Goal: Information Seeking & Learning: Learn about a topic

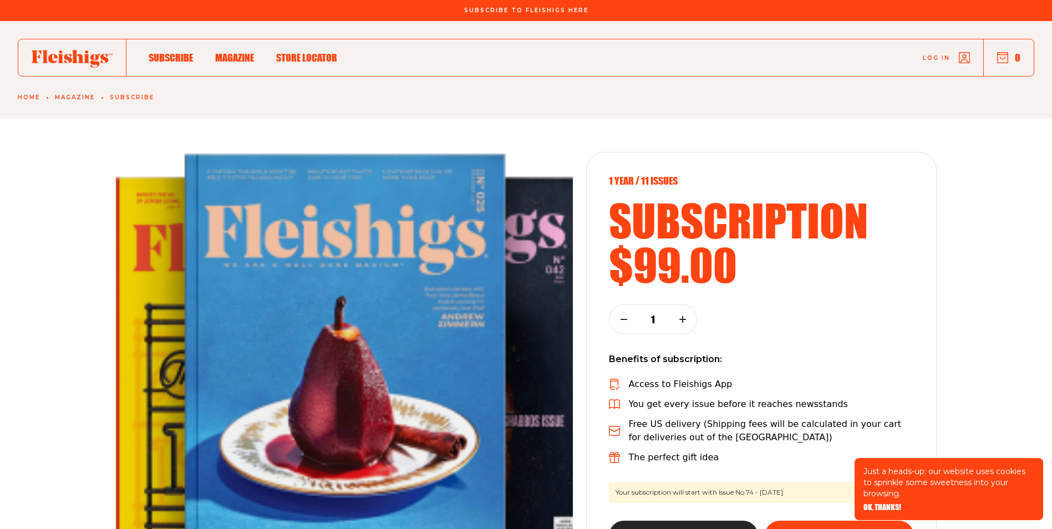
click at [229, 52] on span "Magazine" at bounding box center [234, 46] width 39 height 12
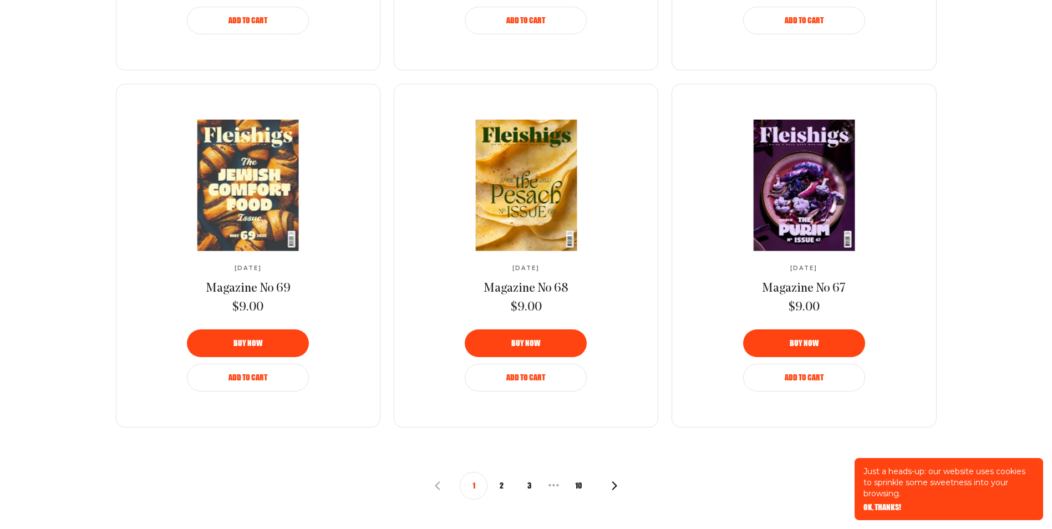
scroll to position [1165, 0]
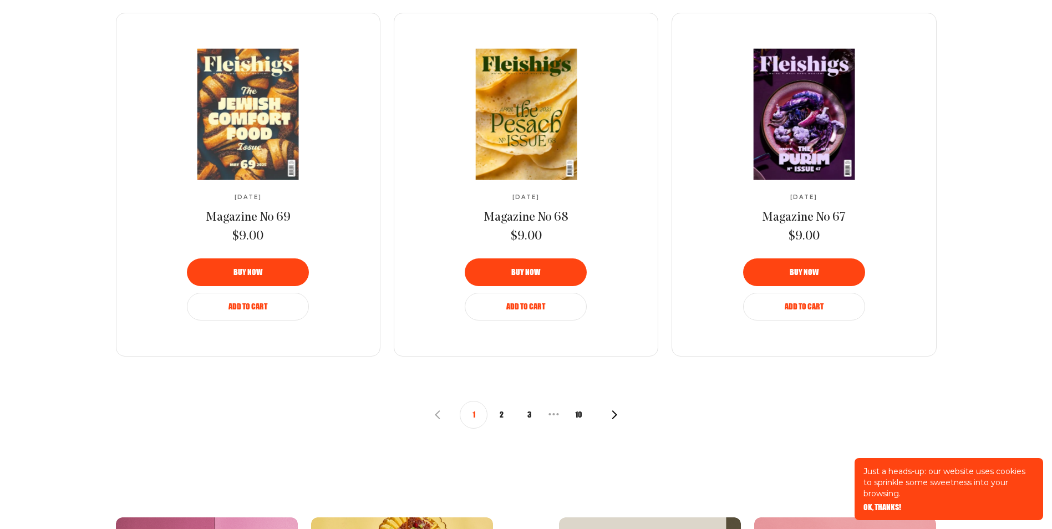
click at [577, 412] on button "10" at bounding box center [579, 415] width 28 height 28
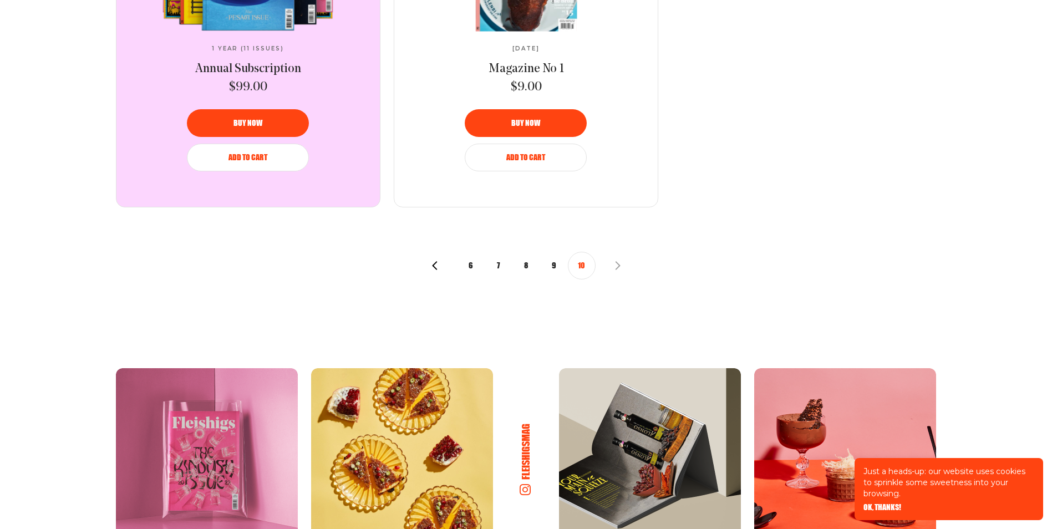
scroll to position [721, 0]
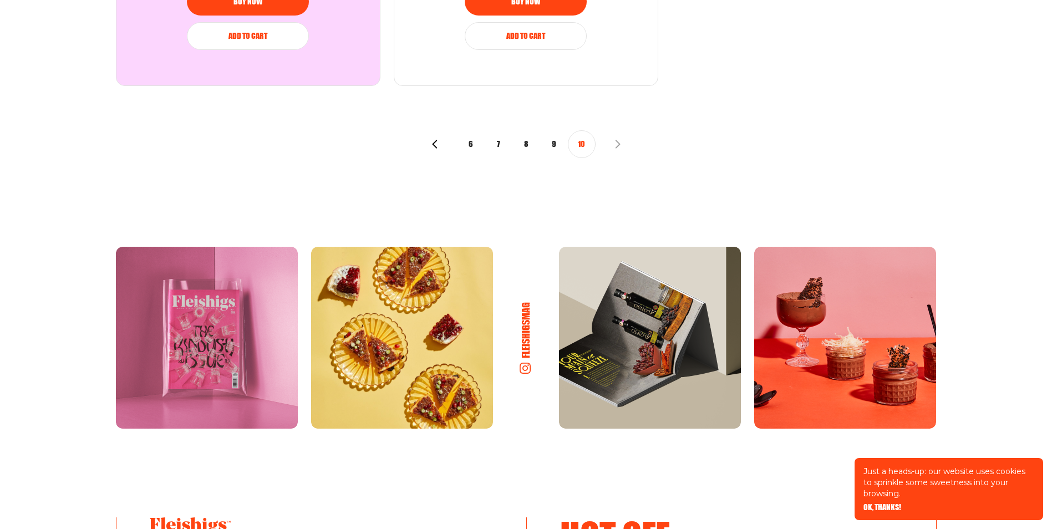
click at [557, 140] on button "9" at bounding box center [554, 144] width 28 height 28
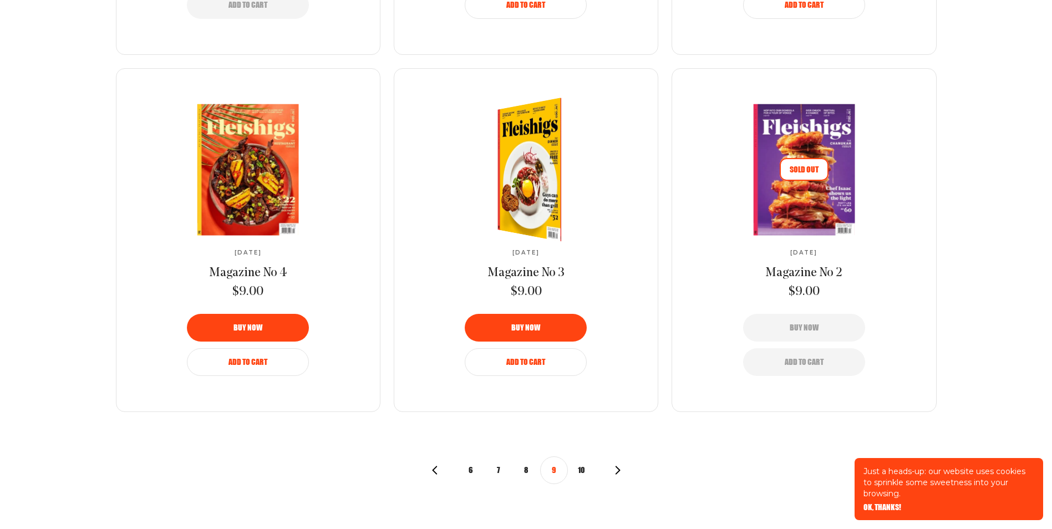
scroll to position [1165, 0]
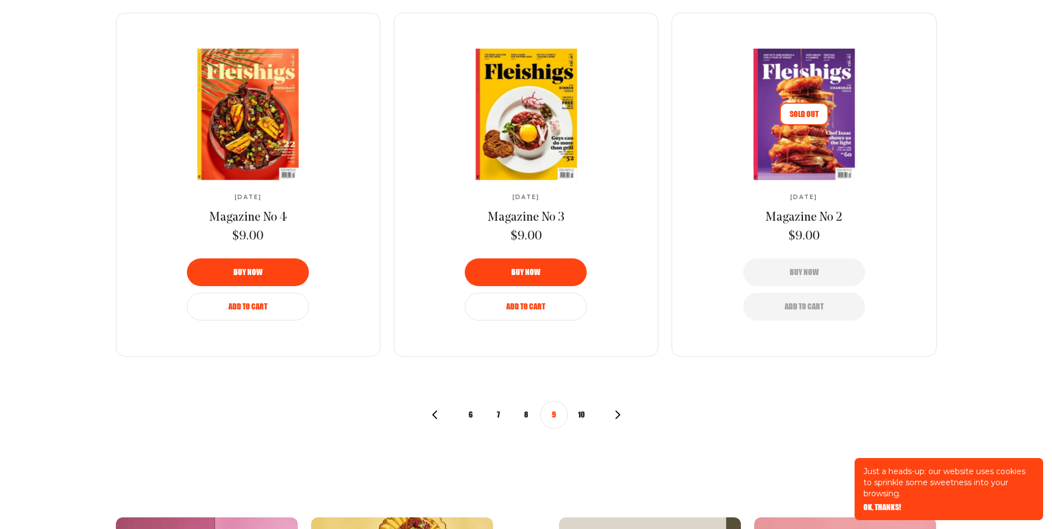
drag, startPoint x: 522, startPoint y: 415, endPoint x: 524, endPoint y: 403, distance: 12.9
click at [522, 414] on button "8" at bounding box center [527, 415] width 28 height 28
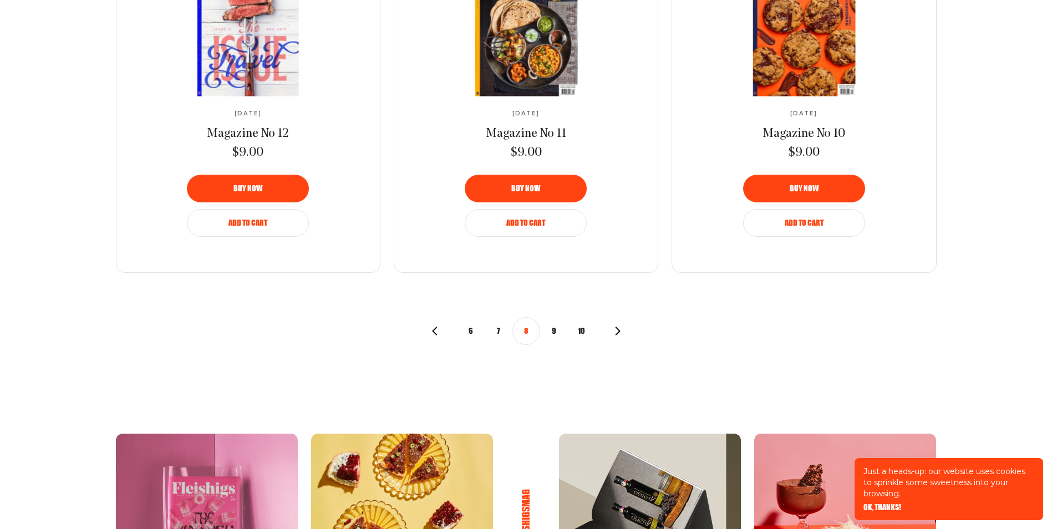
scroll to position [1276, 0]
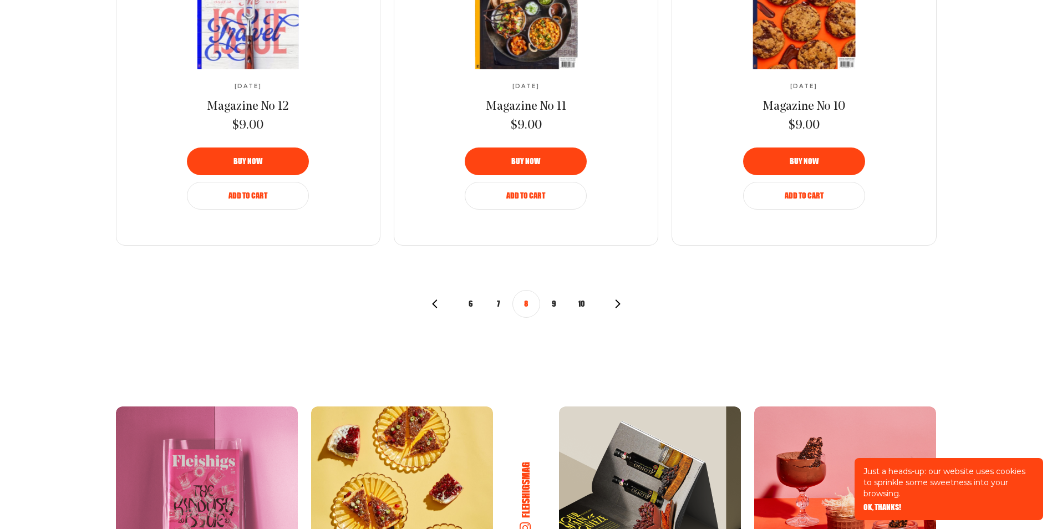
click at [433, 303] on icon "button" at bounding box center [434, 304] width 9 height 9
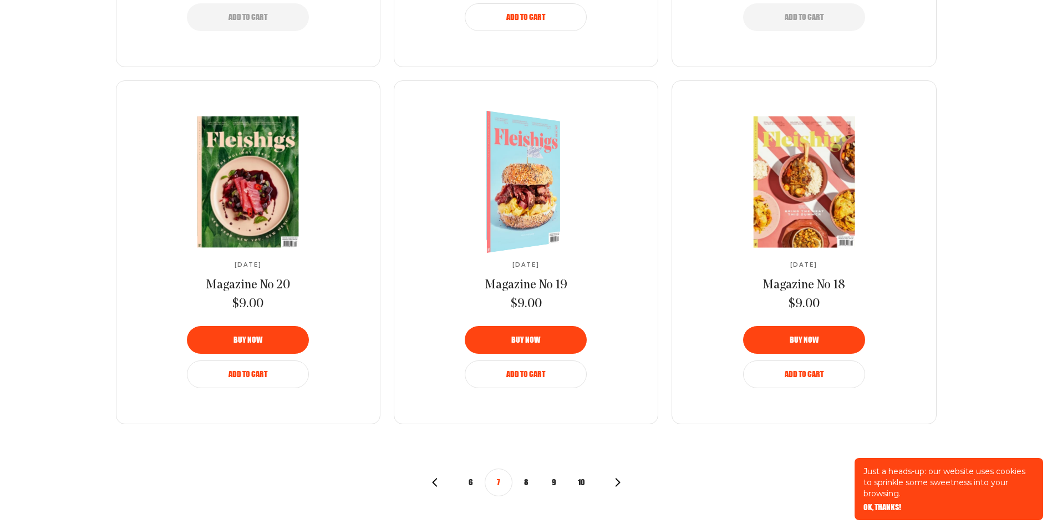
scroll to position [1147, 0]
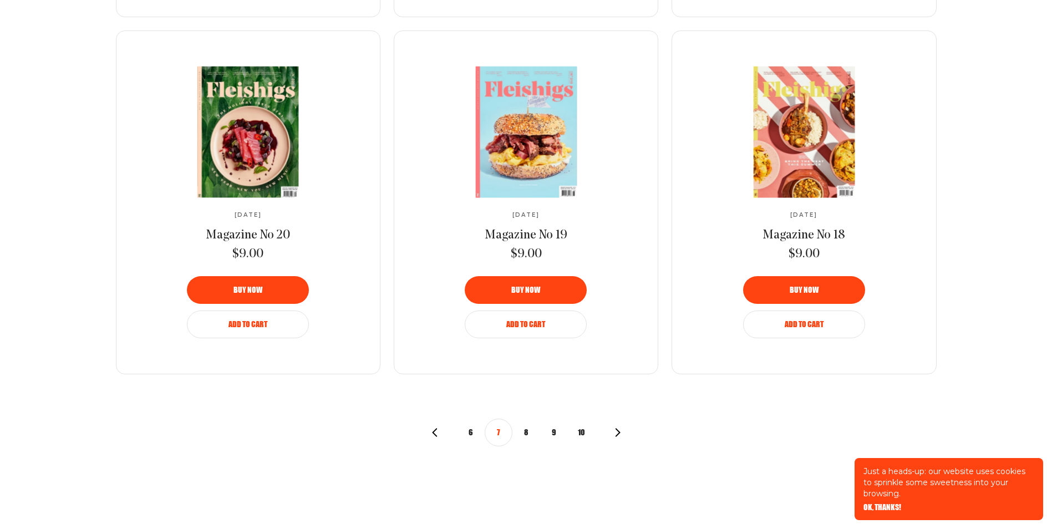
click at [433, 432] on icon "button" at bounding box center [434, 432] width 9 height 9
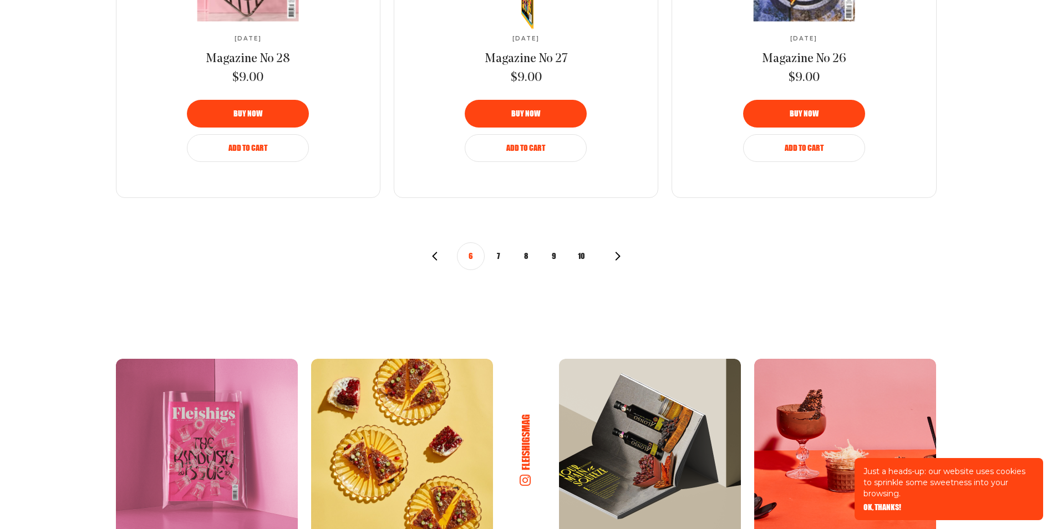
scroll to position [1331, 0]
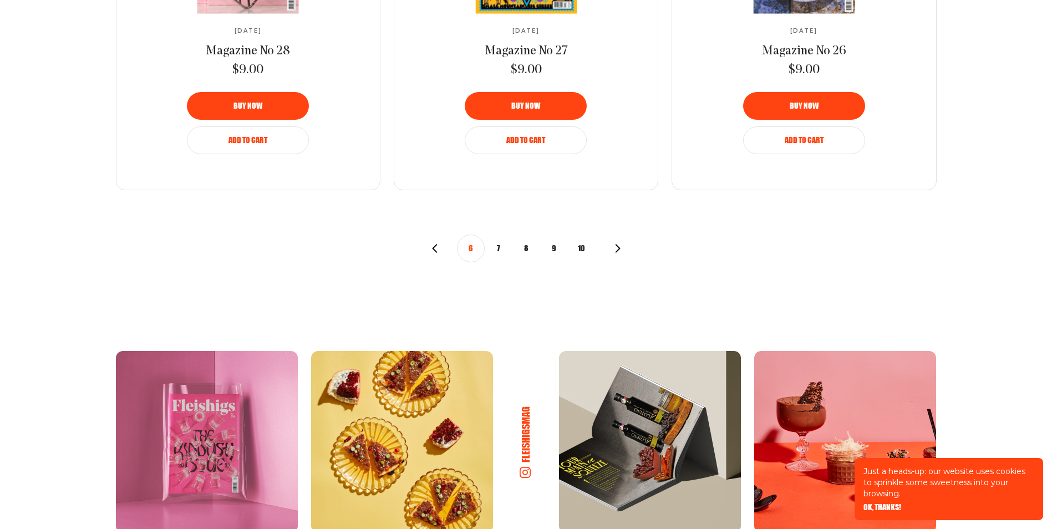
click at [435, 246] on use "button" at bounding box center [434, 248] width 5 height 8
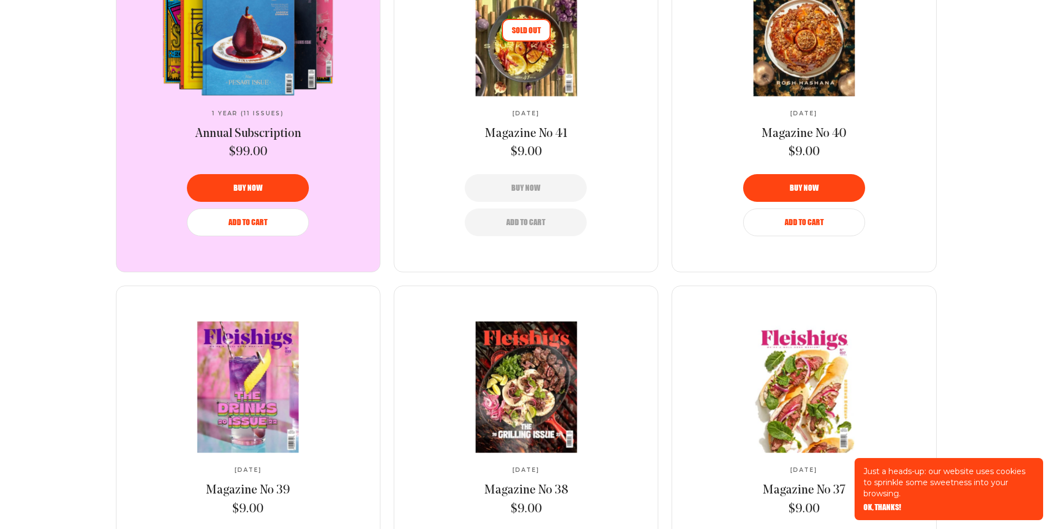
scroll to position [555, 0]
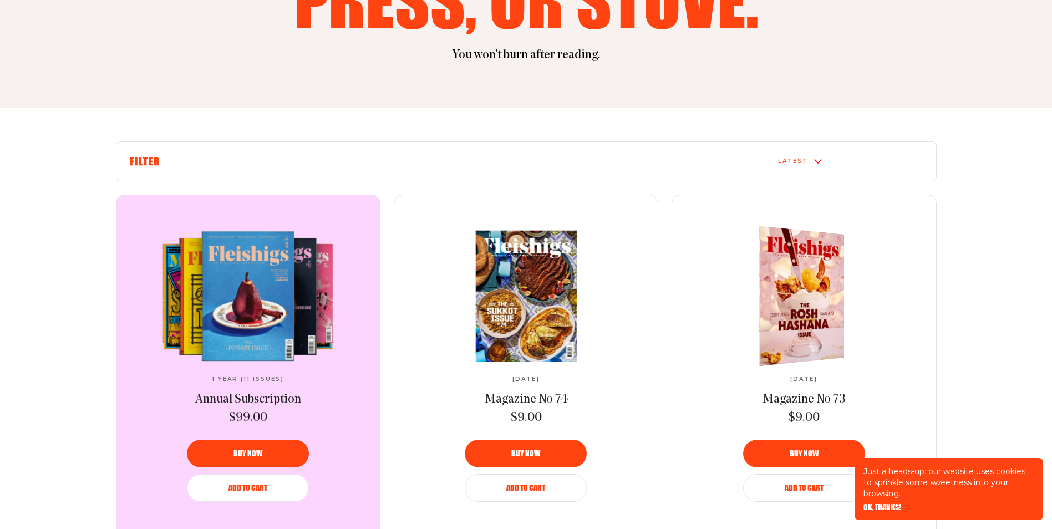
click at [788, 343] on img at bounding box center [796, 296] width 156 height 149
